Goal: Find specific page/section: Find specific page/section

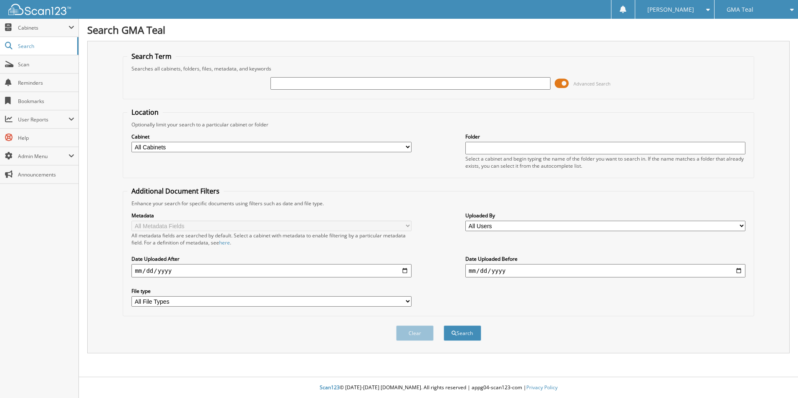
click at [40, 29] on span "Cabinets" at bounding box center [43, 27] width 51 height 7
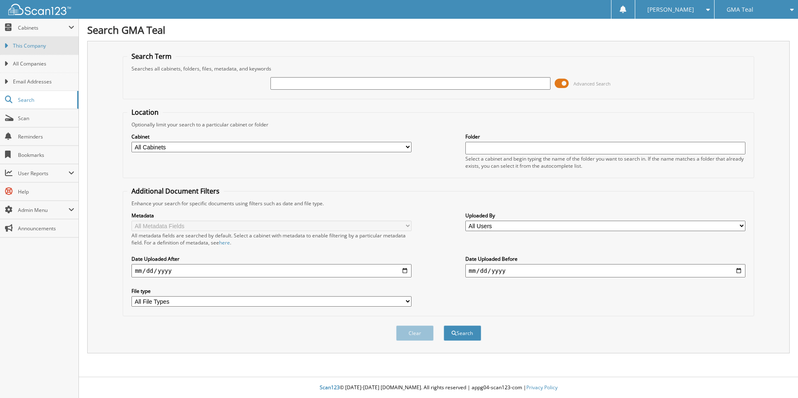
click at [42, 40] on link "This Company" at bounding box center [39, 46] width 78 height 18
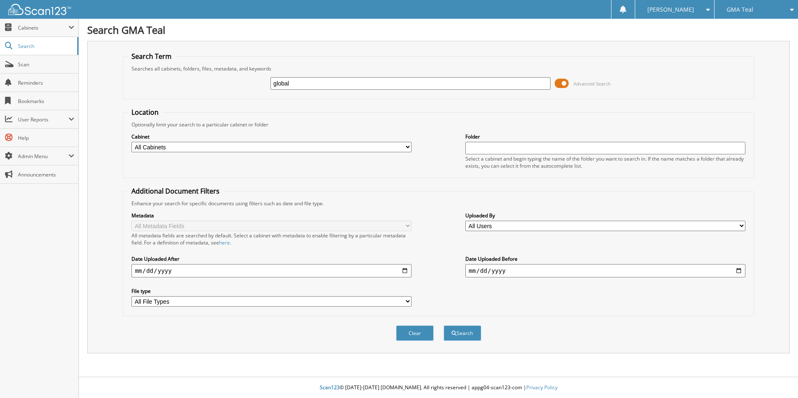
type input "global"
click at [444, 326] on button "Search" at bounding box center [463, 333] width 38 height 15
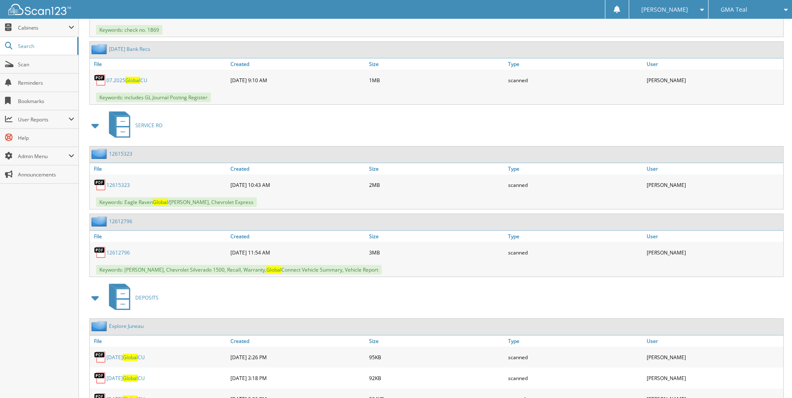
scroll to position [1210, 0]
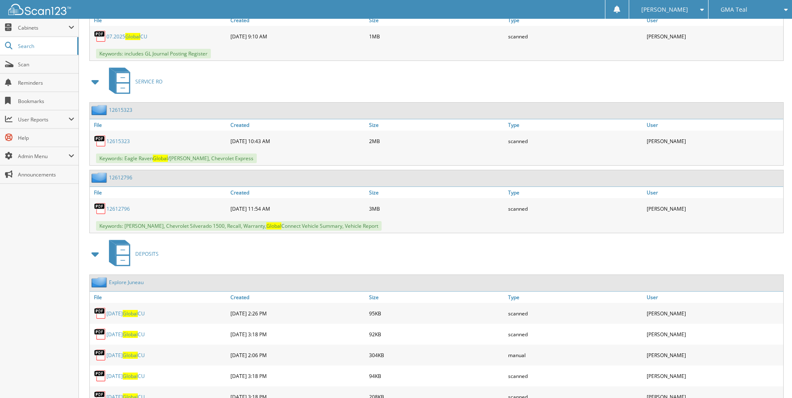
click at [94, 85] on span at bounding box center [96, 81] width 12 height 15
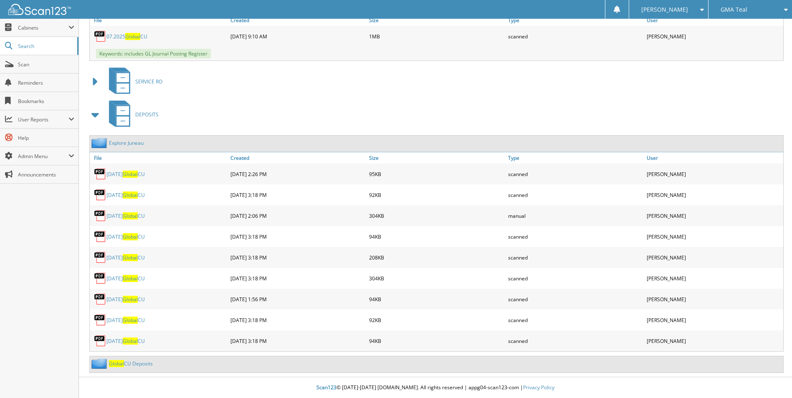
scroll to position [1211, 0]
click at [28, 71] on link "Scan" at bounding box center [39, 65] width 78 height 18
